Goal: Task Accomplishment & Management: Manage account settings

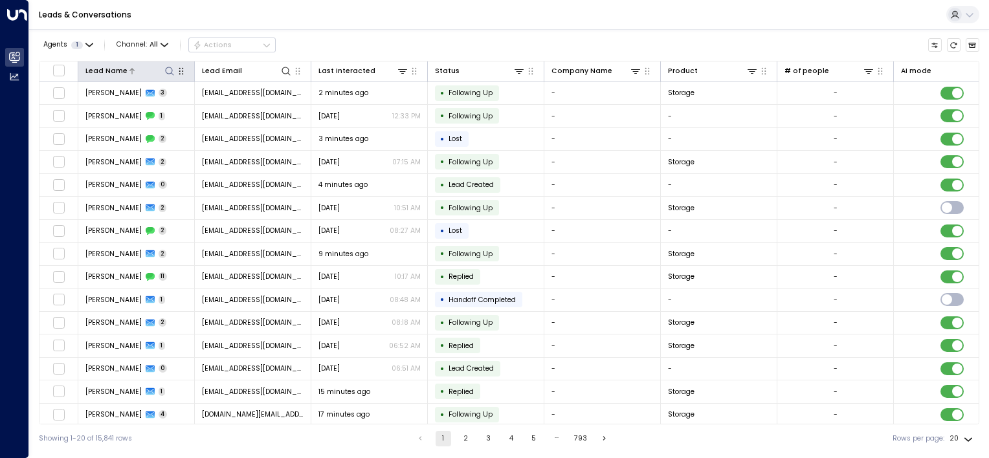
click at [169, 68] on icon at bounding box center [169, 71] width 10 height 10
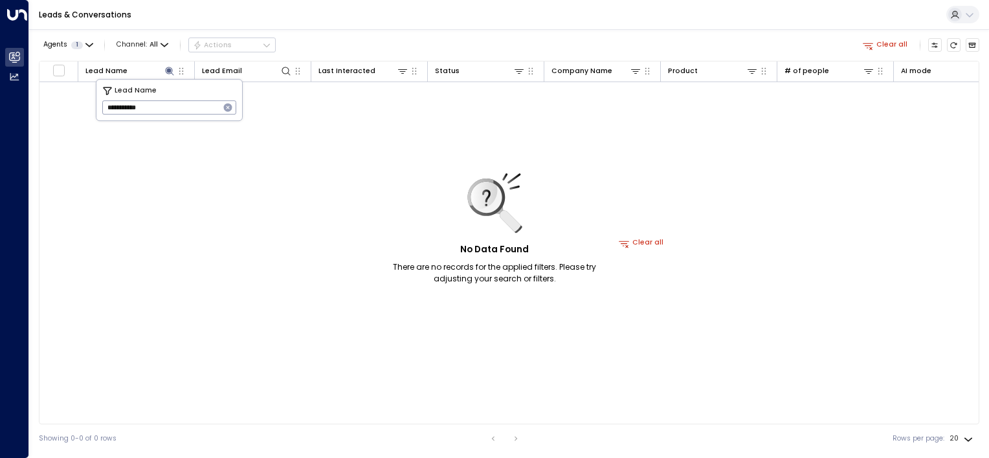
type input "**********"
click at [227, 108] on icon "button" at bounding box center [228, 107] width 10 height 10
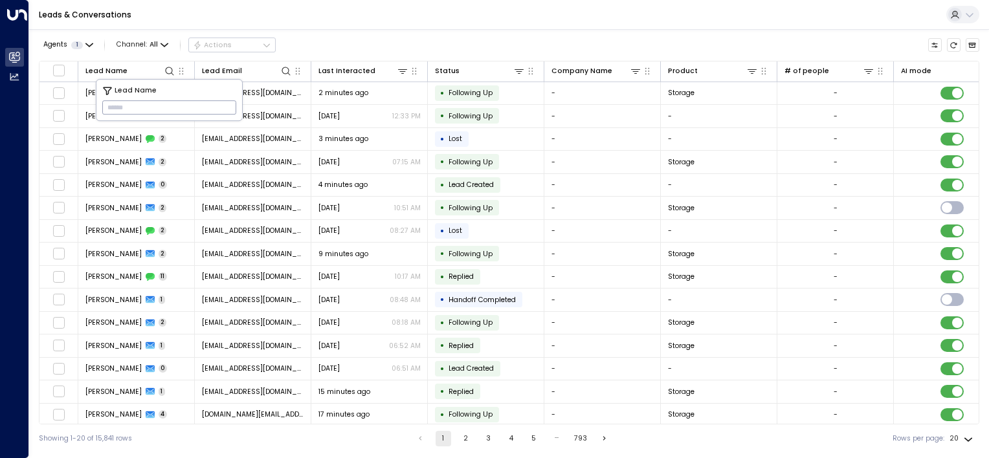
click at [146, 109] on input "text" at bounding box center [169, 107] width 134 height 21
type input "******"
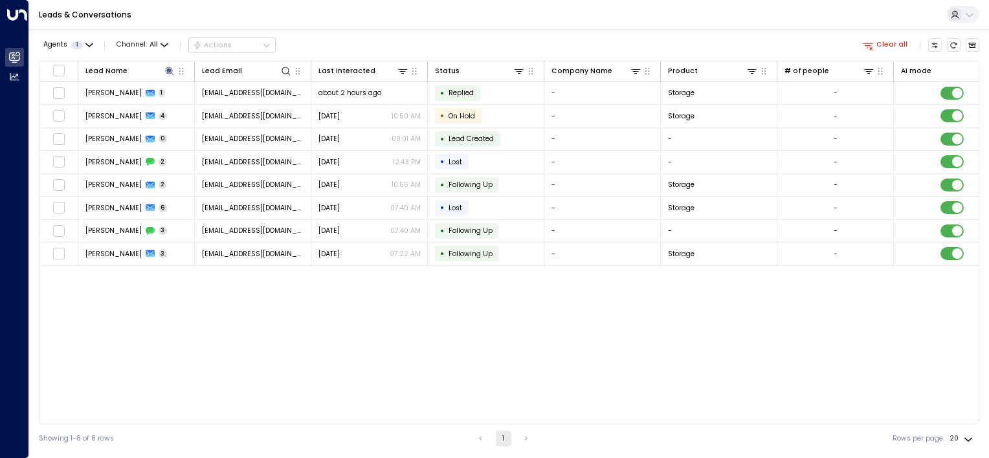
click at [396, 378] on div "Lead Name Lead Email Last Interacted Status Company Name Product # of people AI…" at bounding box center [509, 243] width 940 height 364
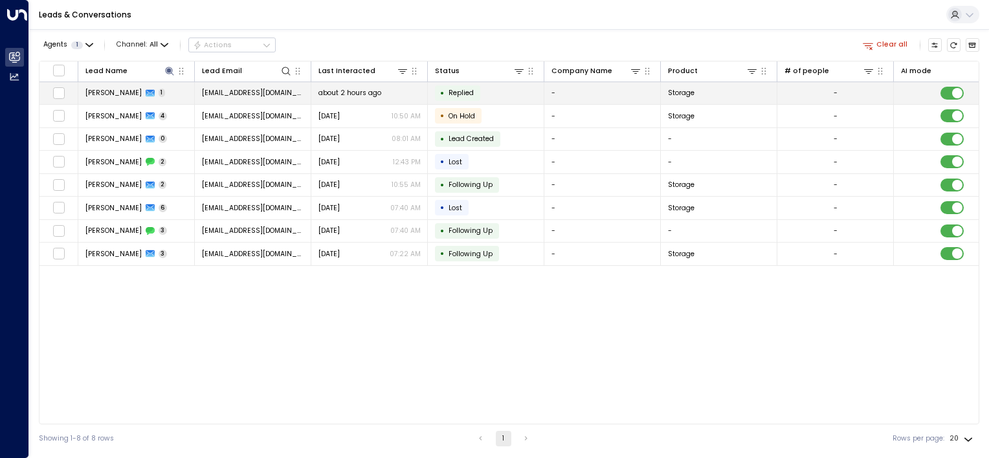
click at [478, 89] on div "• Replied" at bounding box center [457, 93] width 45 height 16
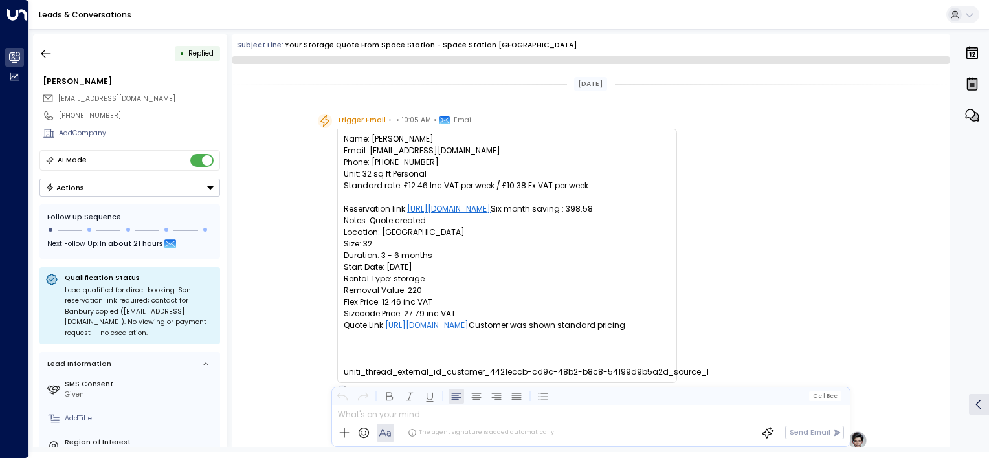
scroll to position [500, 0]
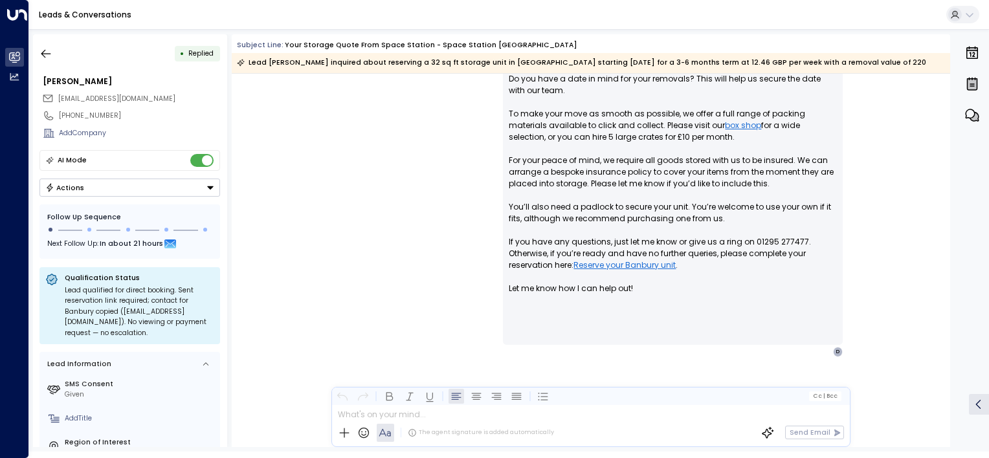
click at [85, 186] on button "Actions" at bounding box center [129, 188] width 181 height 18
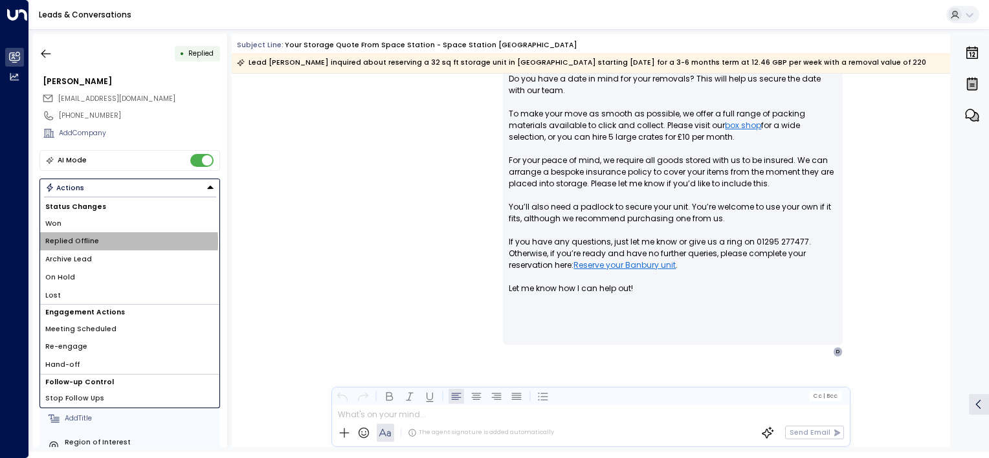
drag, startPoint x: 80, startPoint y: 241, endPoint x: 98, endPoint y: 243, distance: 18.3
click at [80, 241] on span "Replied Offline" at bounding box center [72, 241] width 54 height 10
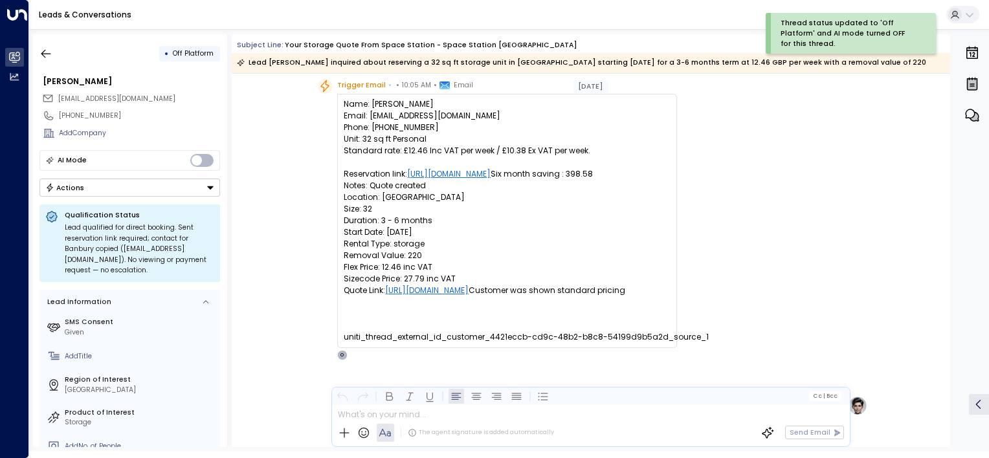
scroll to position [0, 0]
